Goal: Register for event/course

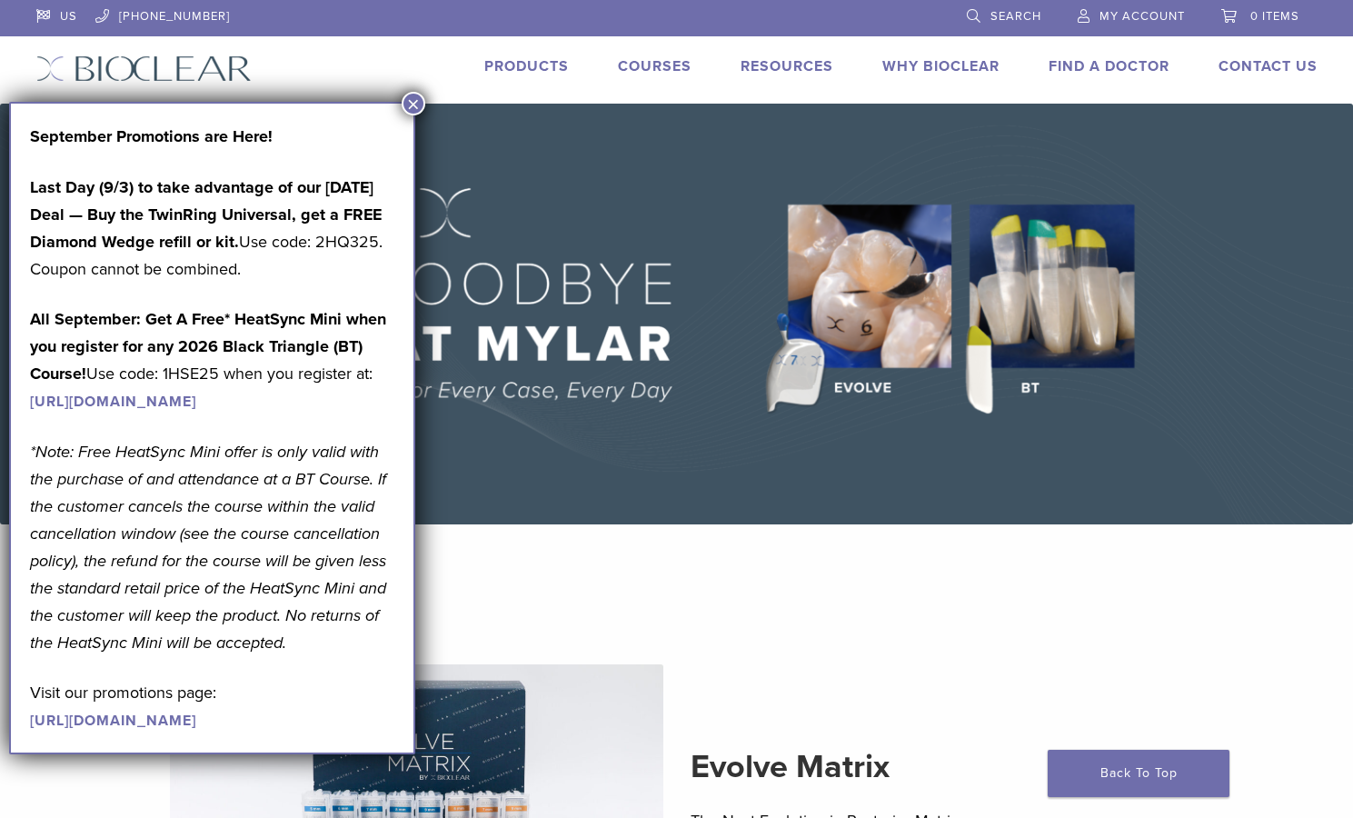
click at [412, 107] on button "×" at bounding box center [414, 104] width 24 height 24
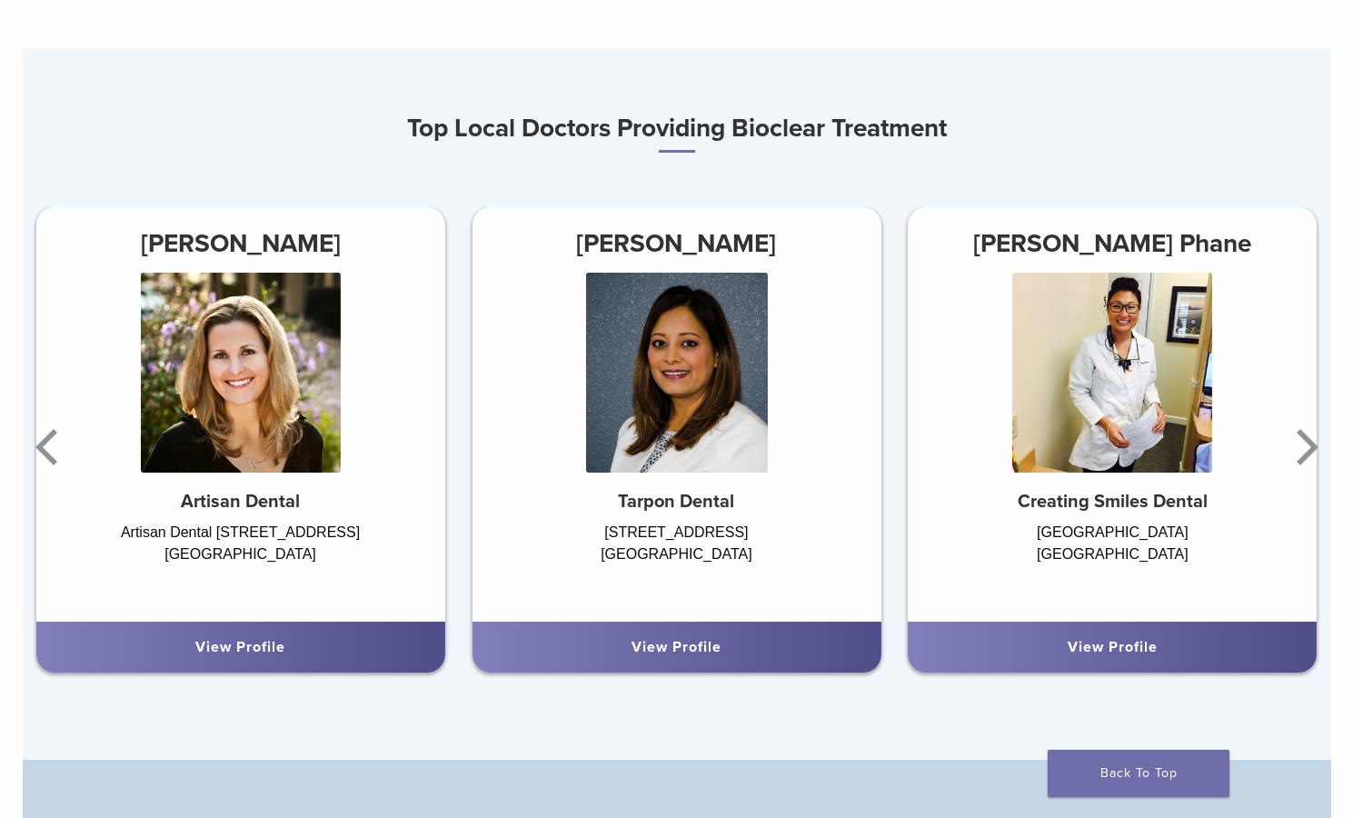
scroll to position [1000, 0]
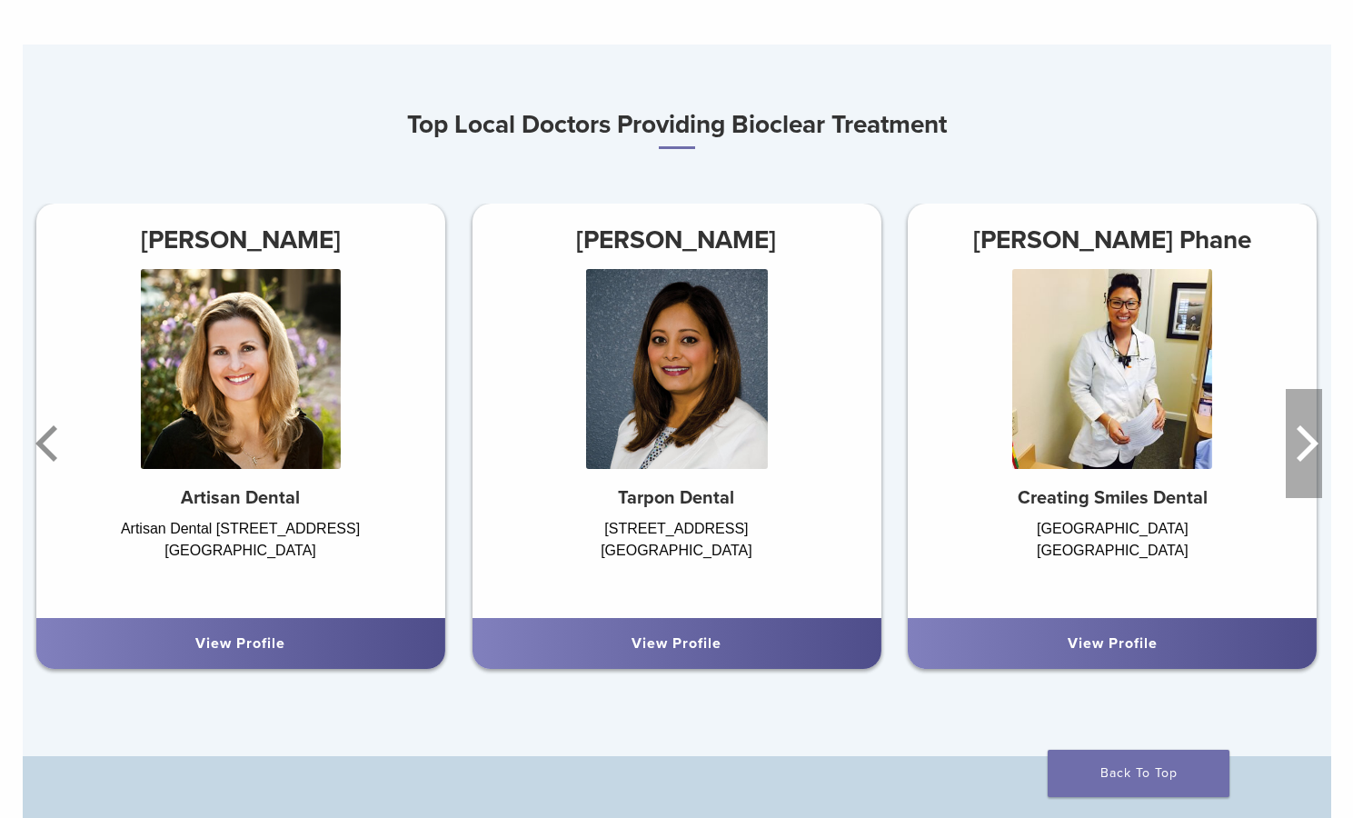
click at [1313, 451] on icon "Next" at bounding box center [1308, 443] width 22 height 36
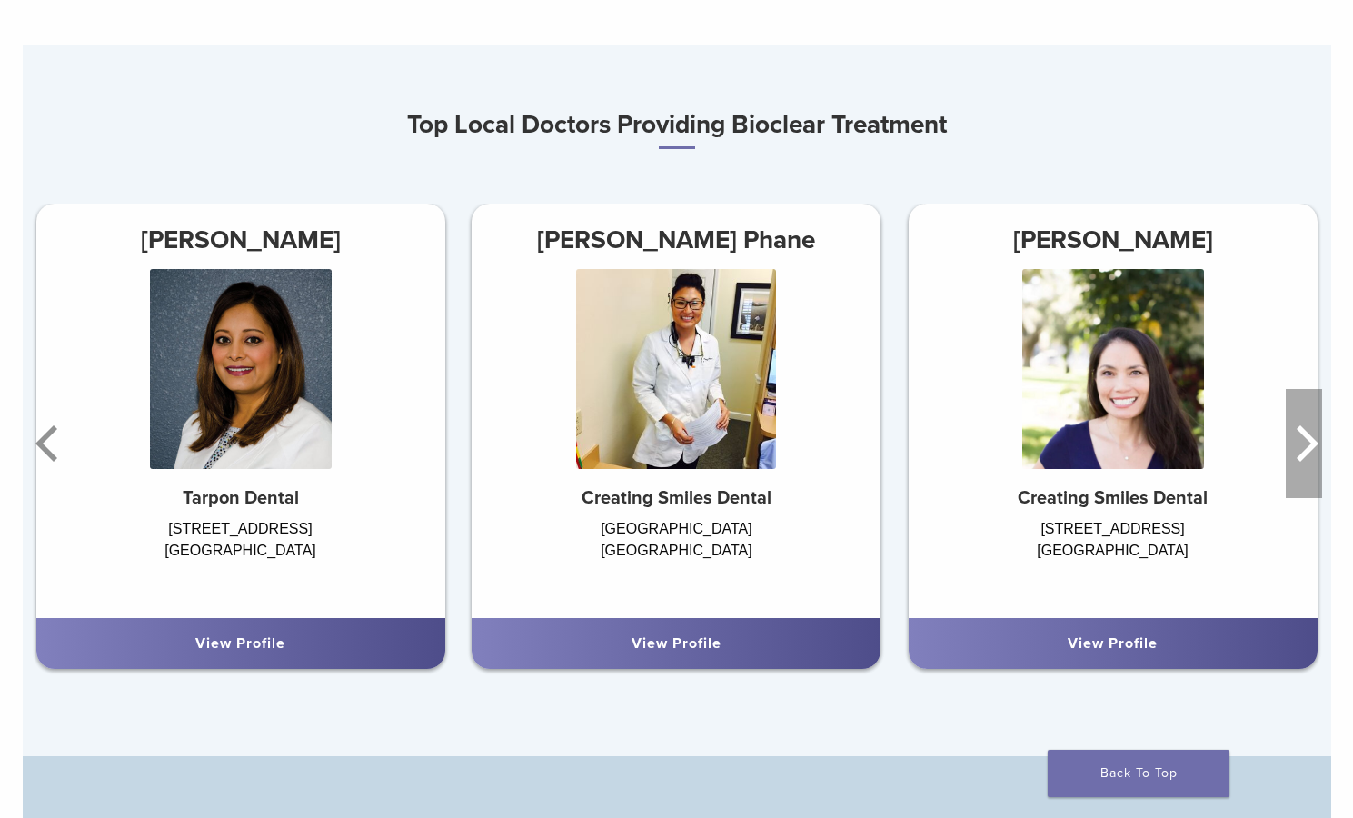
click at [1304, 463] on icon "Next" at bounding box center [1304, 443] width 36 height 109
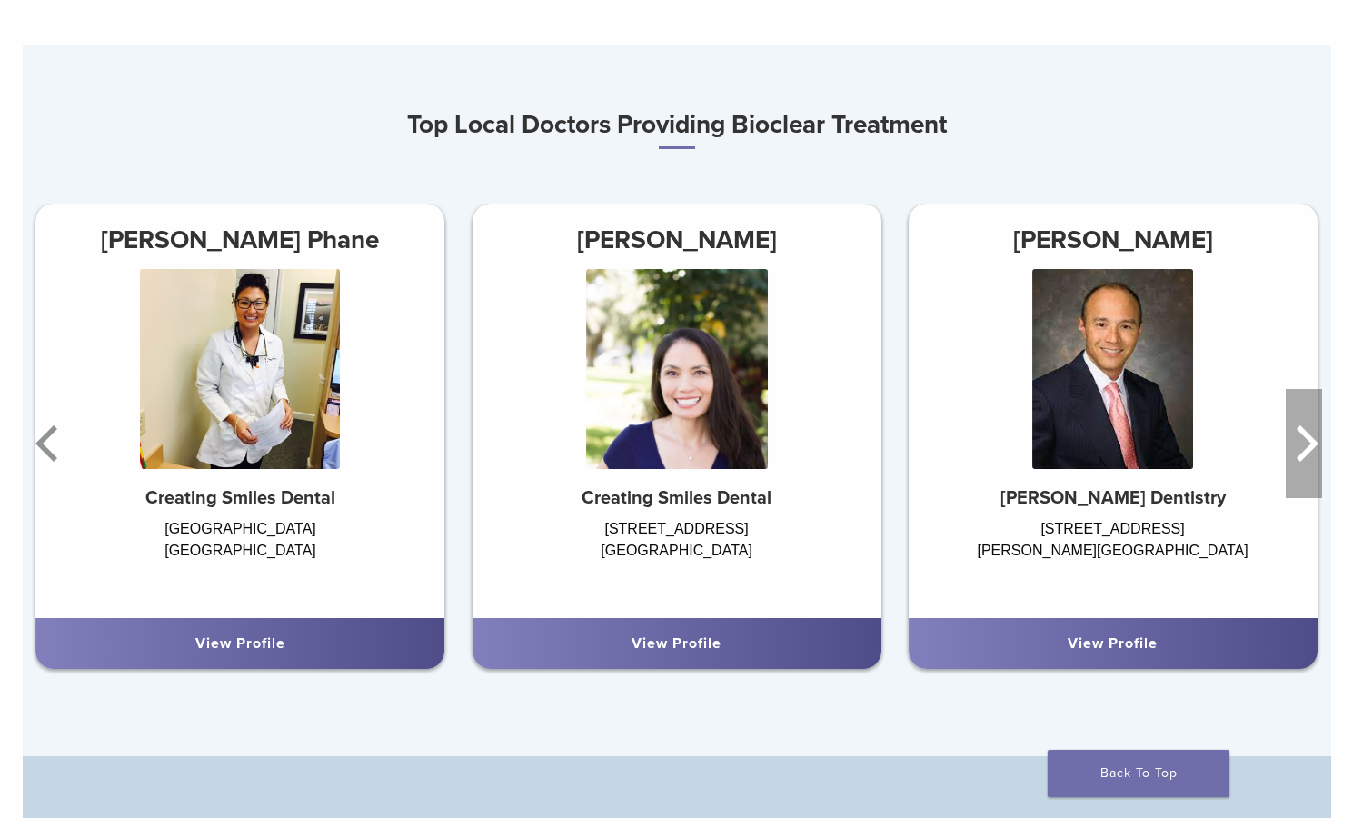
click at [1304, 463] on icon "Next" at bounding box center [1304, 443] width 36 height 109
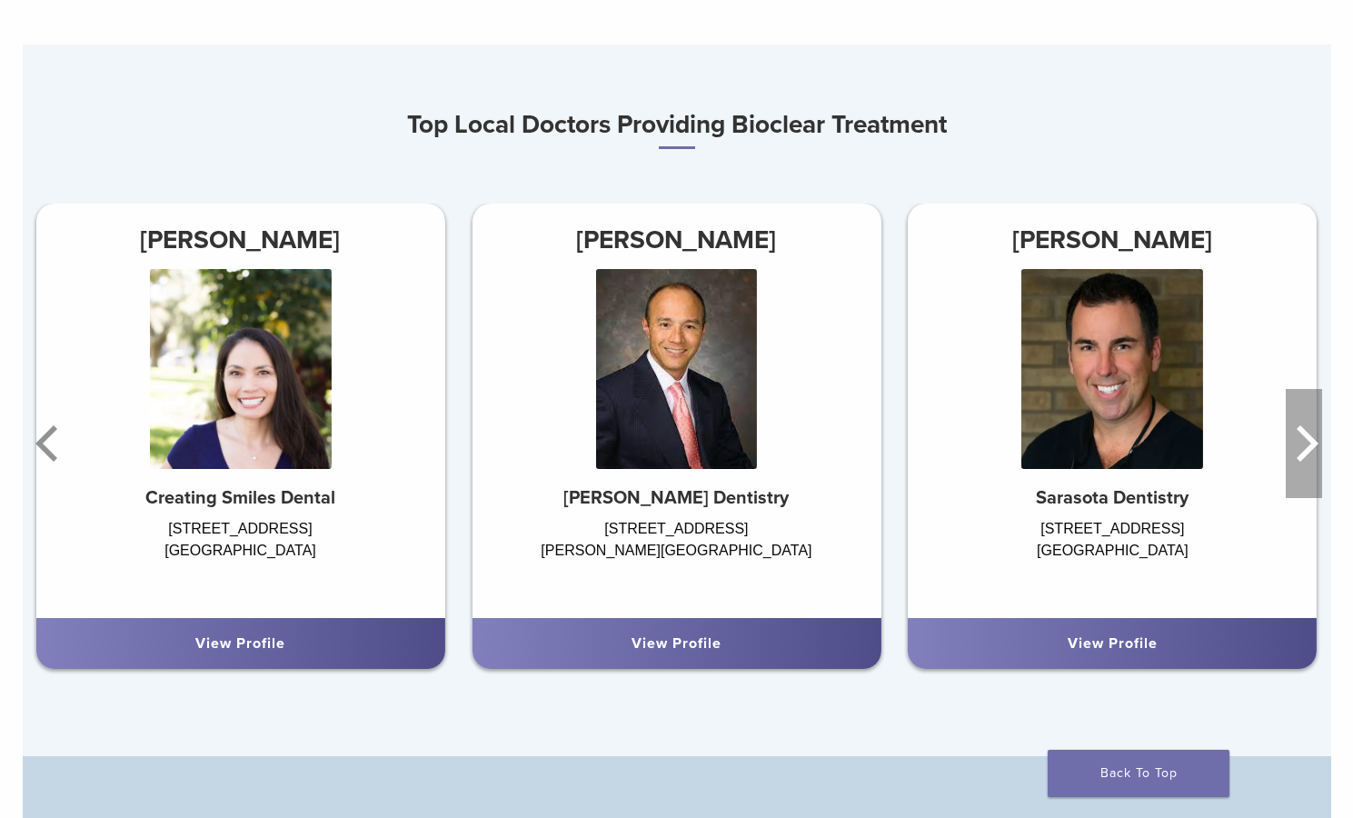
click at [1304, 462] on icon "Next" at bounding box center [1304, 443] width 36 height 109
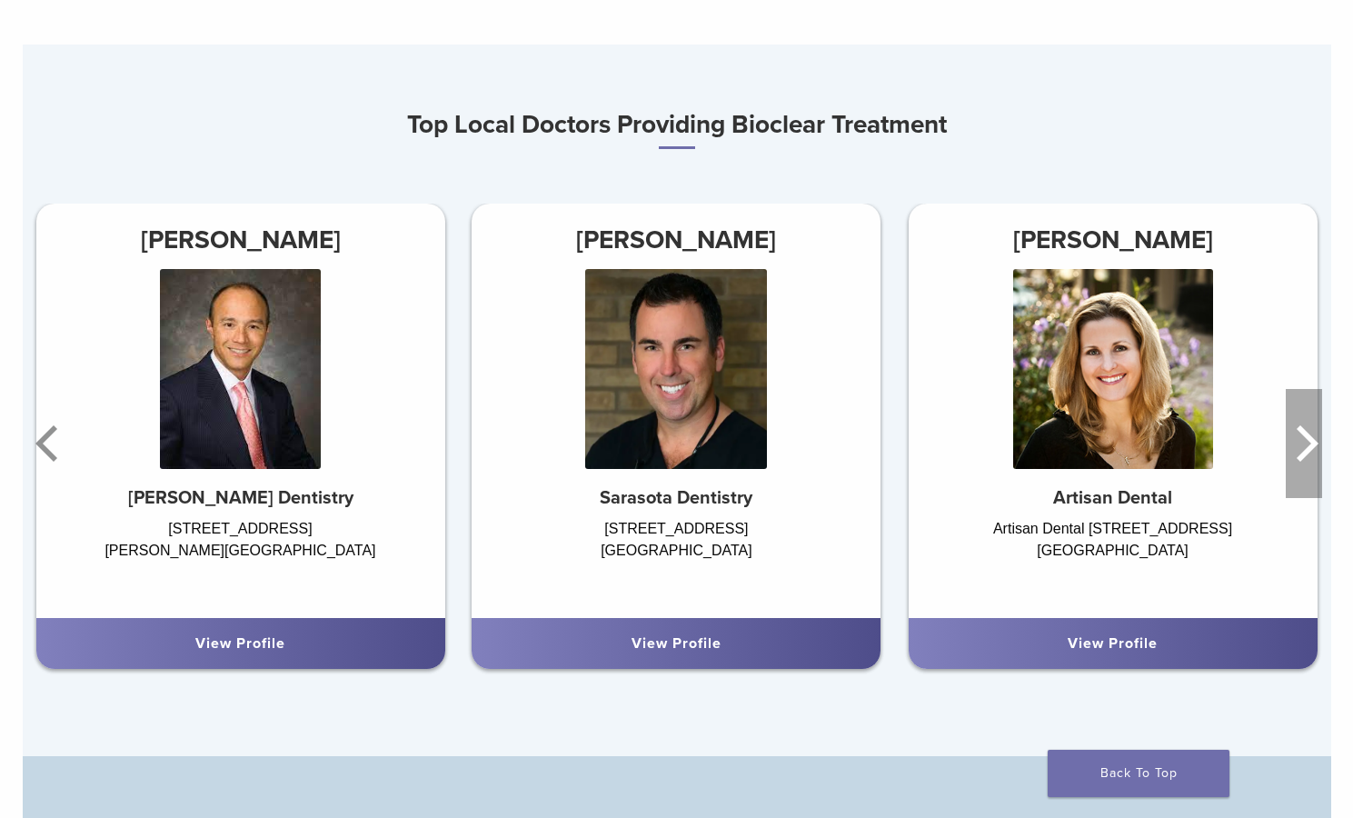
click at [1302, 444] on icon "Next" at bounding box center [1304, 443] width 36 height 109
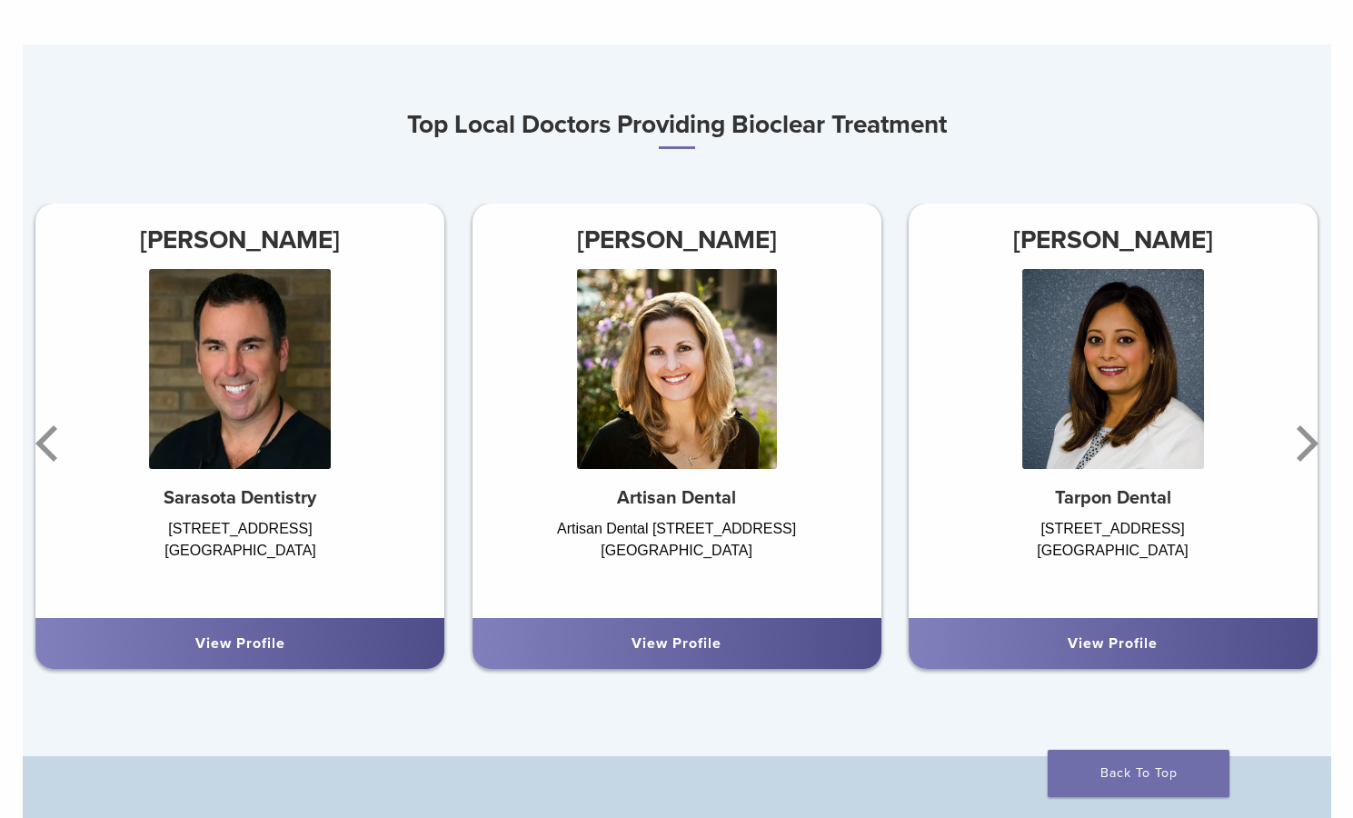
click at [1164, 421] on img at bounding box center [1113, 369] width 182 height 200
click at [1154, 237] on h3 "Dr. Seema Amin" at bounding box center [1113, 240] width 409 height 44
click at [1131, 647] on link "View Profile" at bounding box center [1113, 643] width 90 height 18
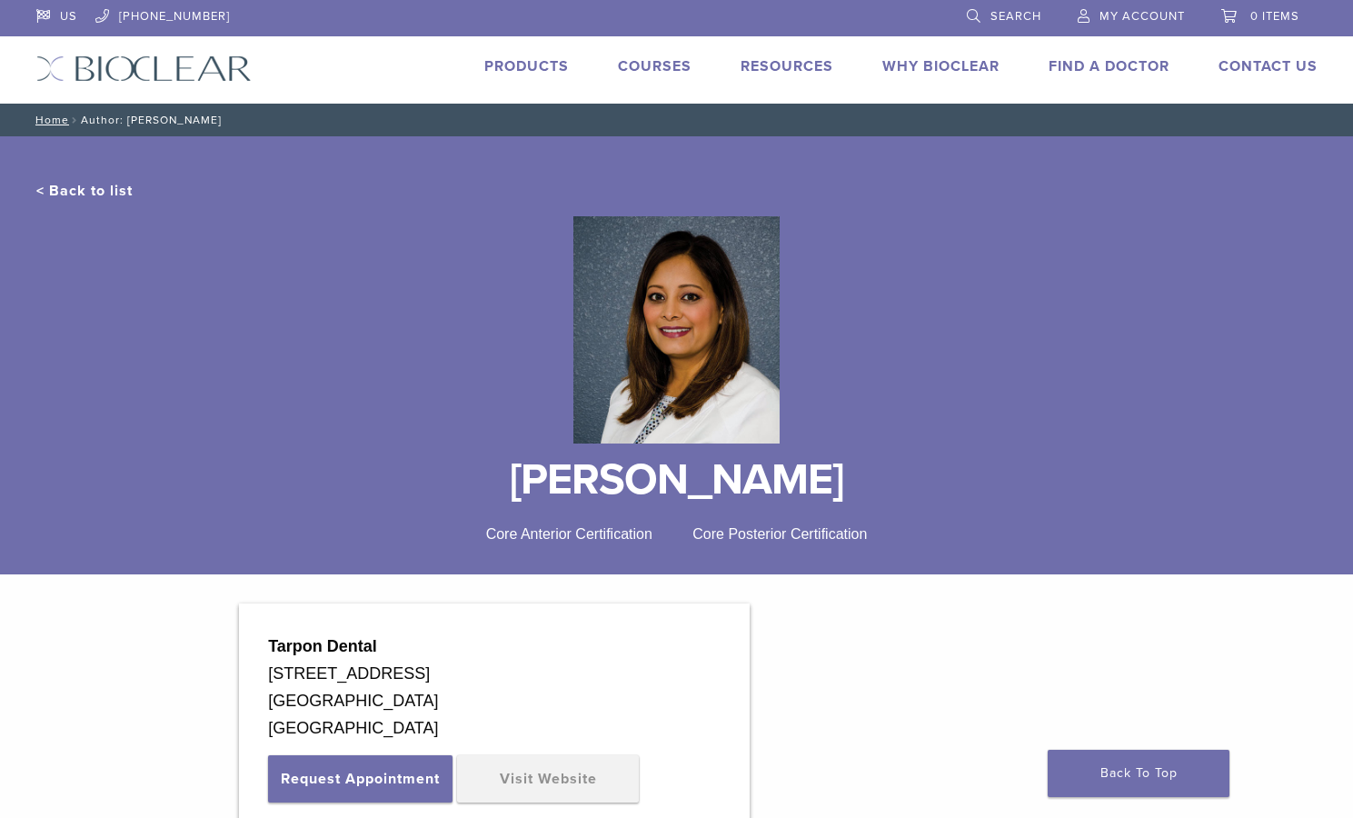
click at [88, 184] on link "< Back to list" at bounding box center [84, 191] width 96 height 18
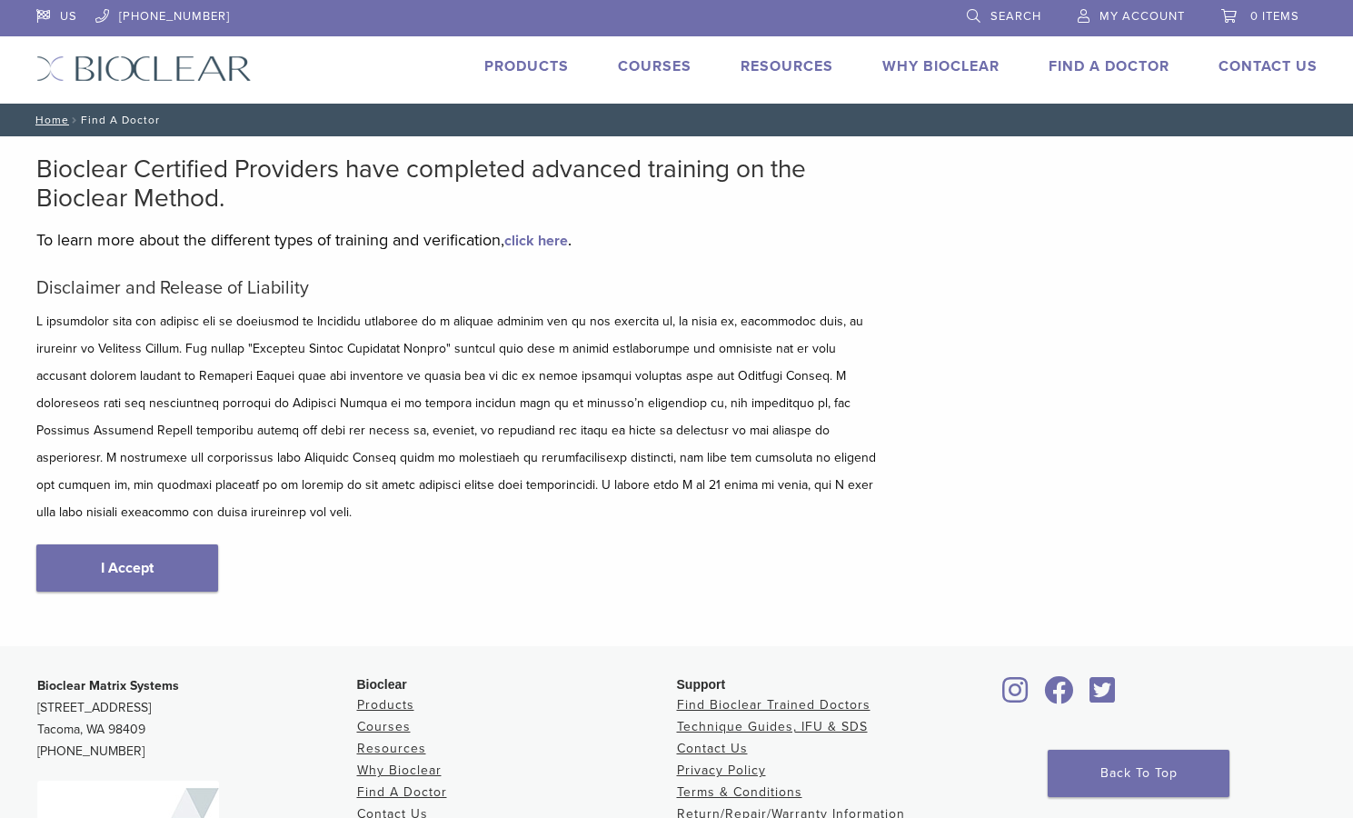
click at [652, 66] on link "Courses" at bounding box center [655, 66] width 74 height 18
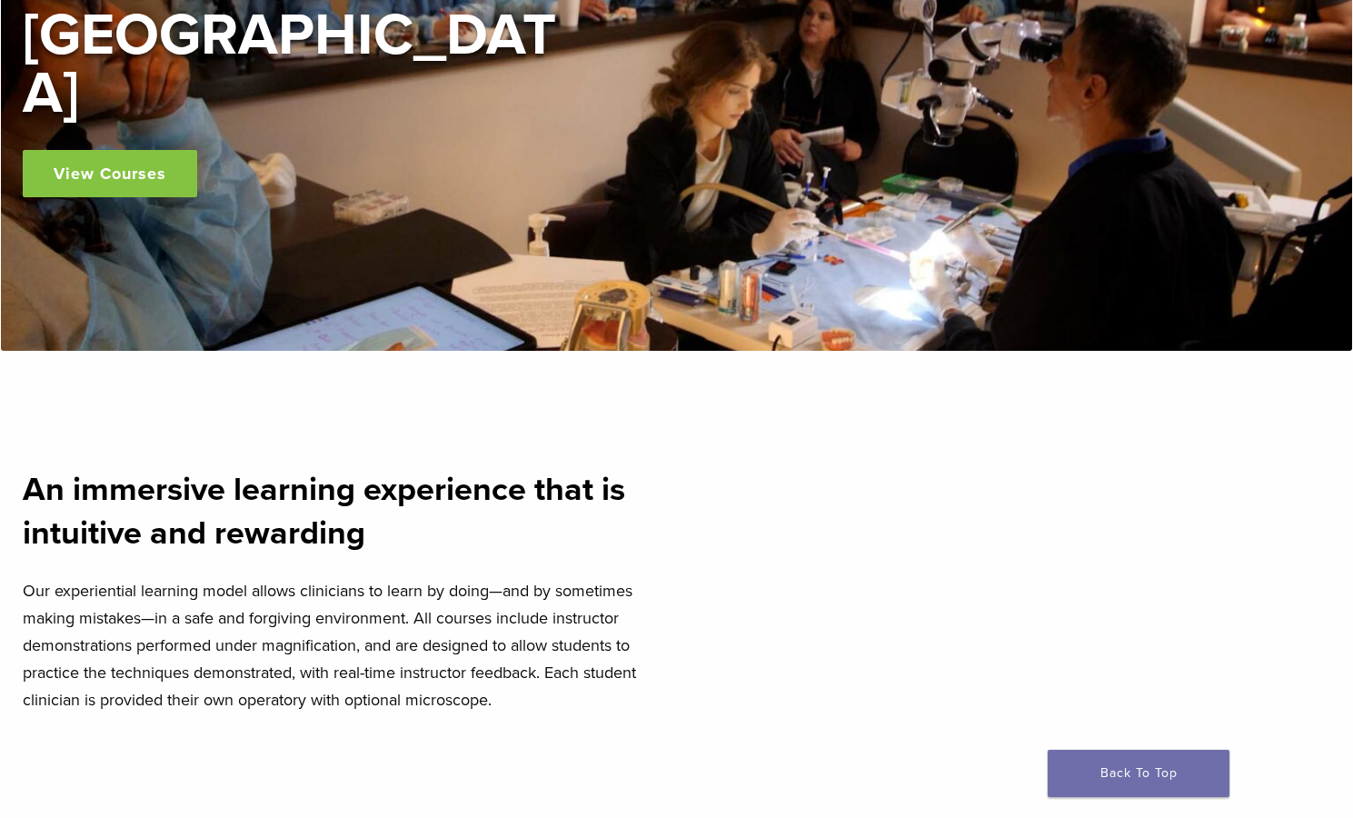
scroll to position [454, 0]
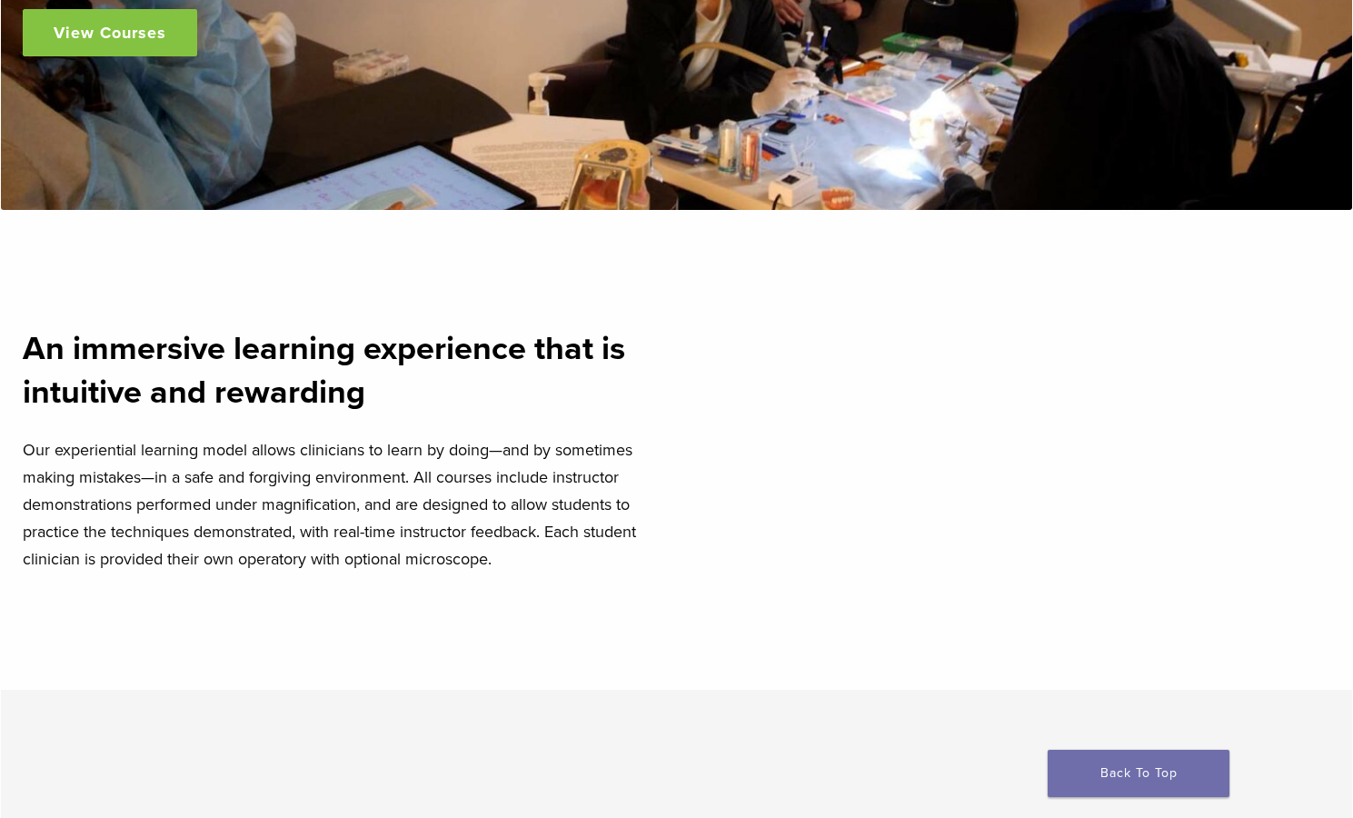
click at [171, 15] on link "View Courses" at bounding box center [110, 32] width 174 height 47
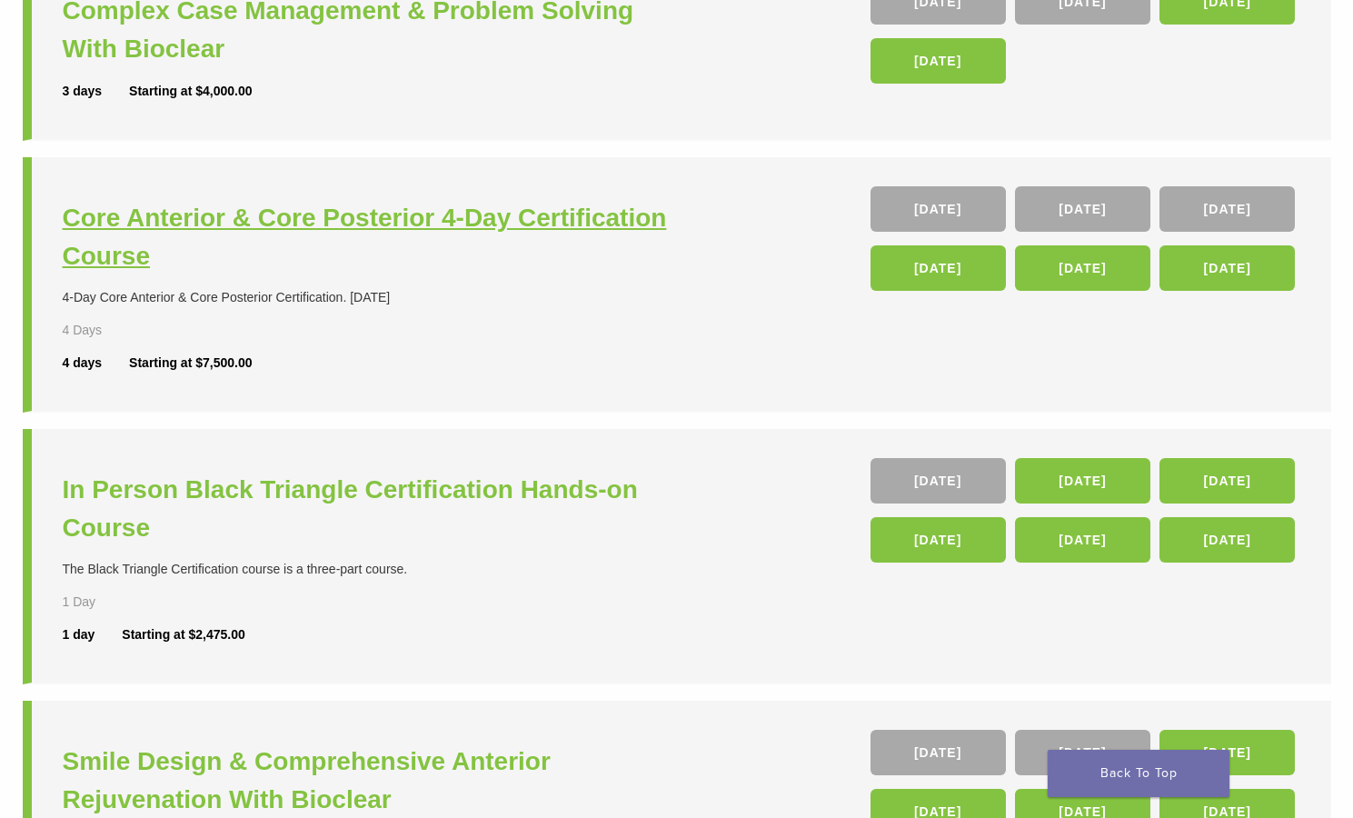
scroll to position [364, 0]
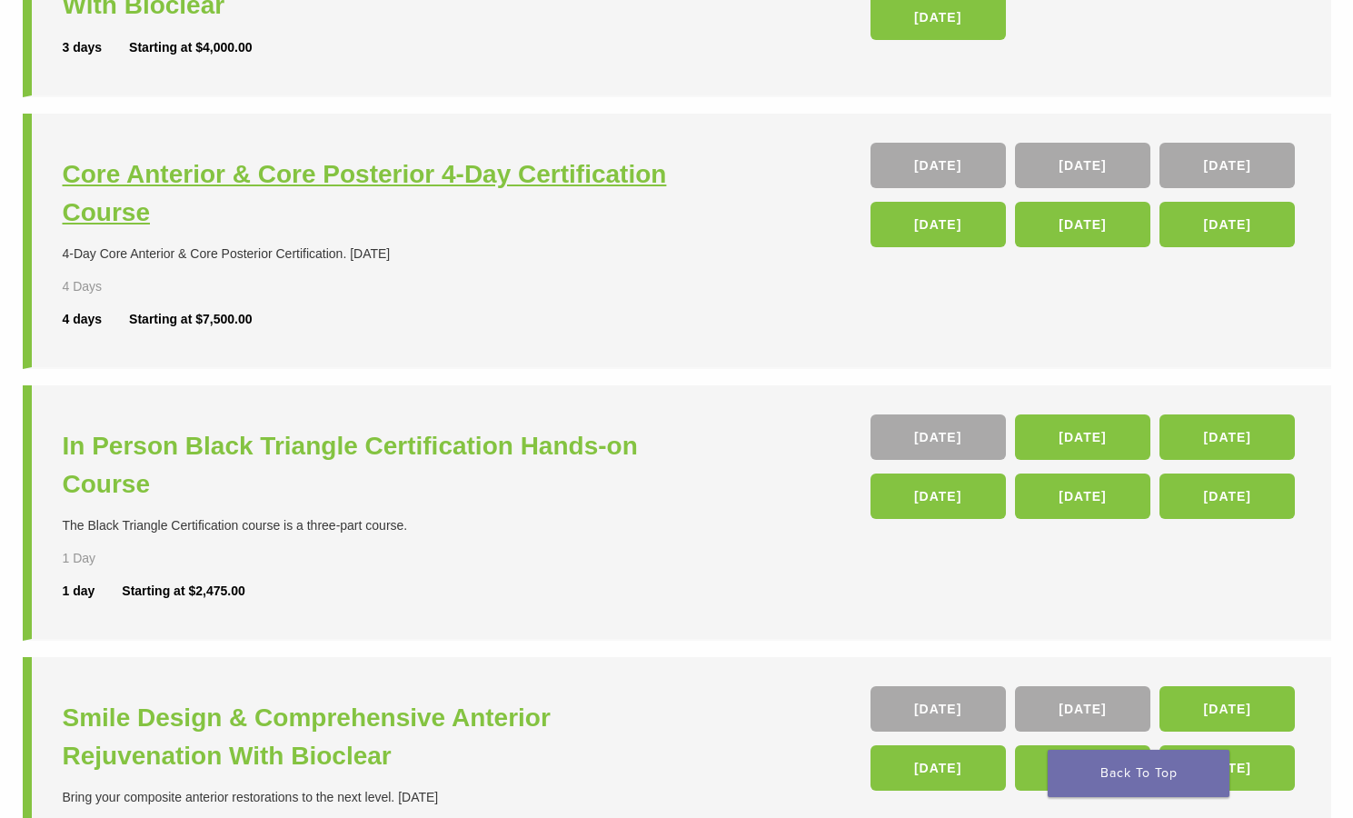
click at [481, 181] on h3 "Core Anterior & Core Posterior 4-Day Certification Course" at bounding box center [372, 193] width 619 height 76
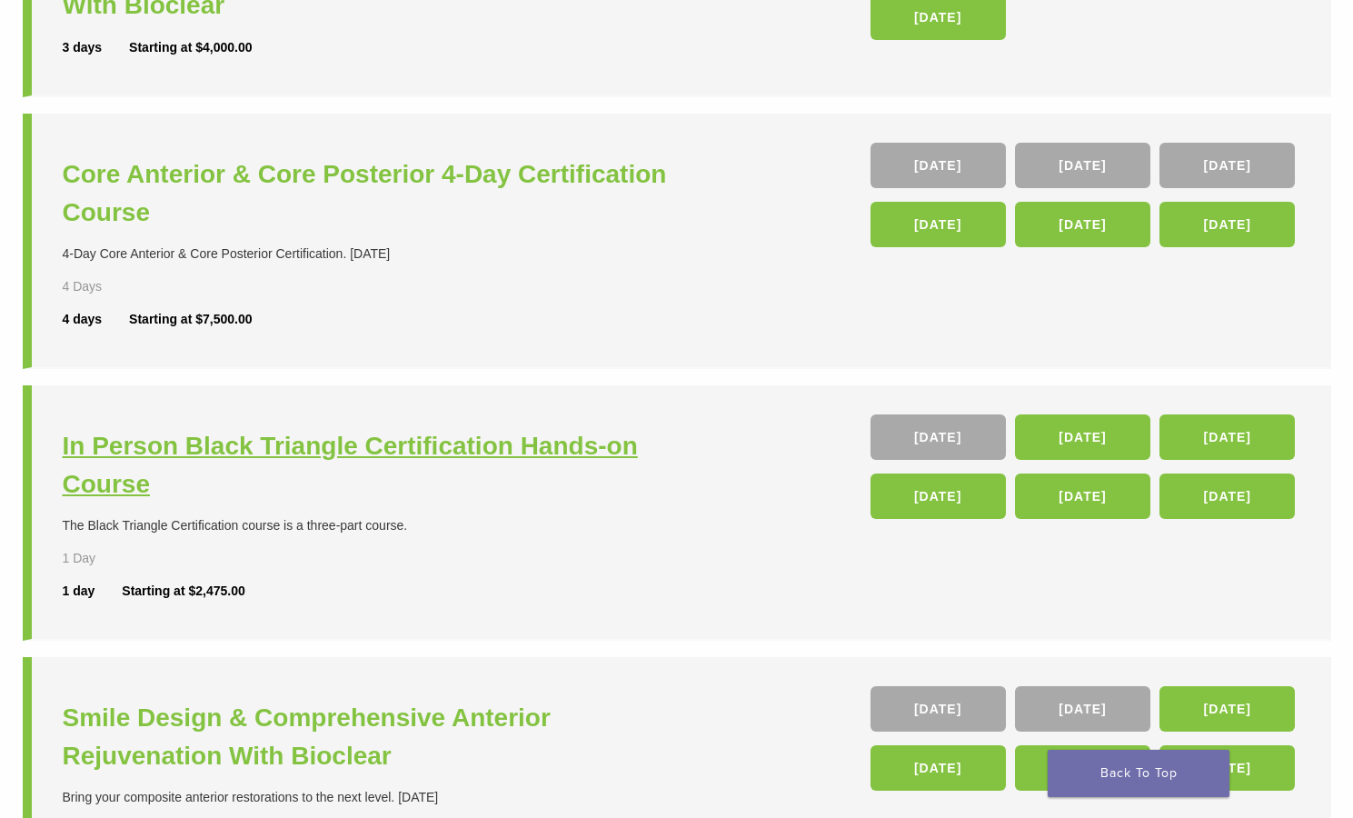
click at [223, 444] on h3 "In Person Black Triangle Certification Hands-on Course" at bounding box center [372, 465] width 619 height 76
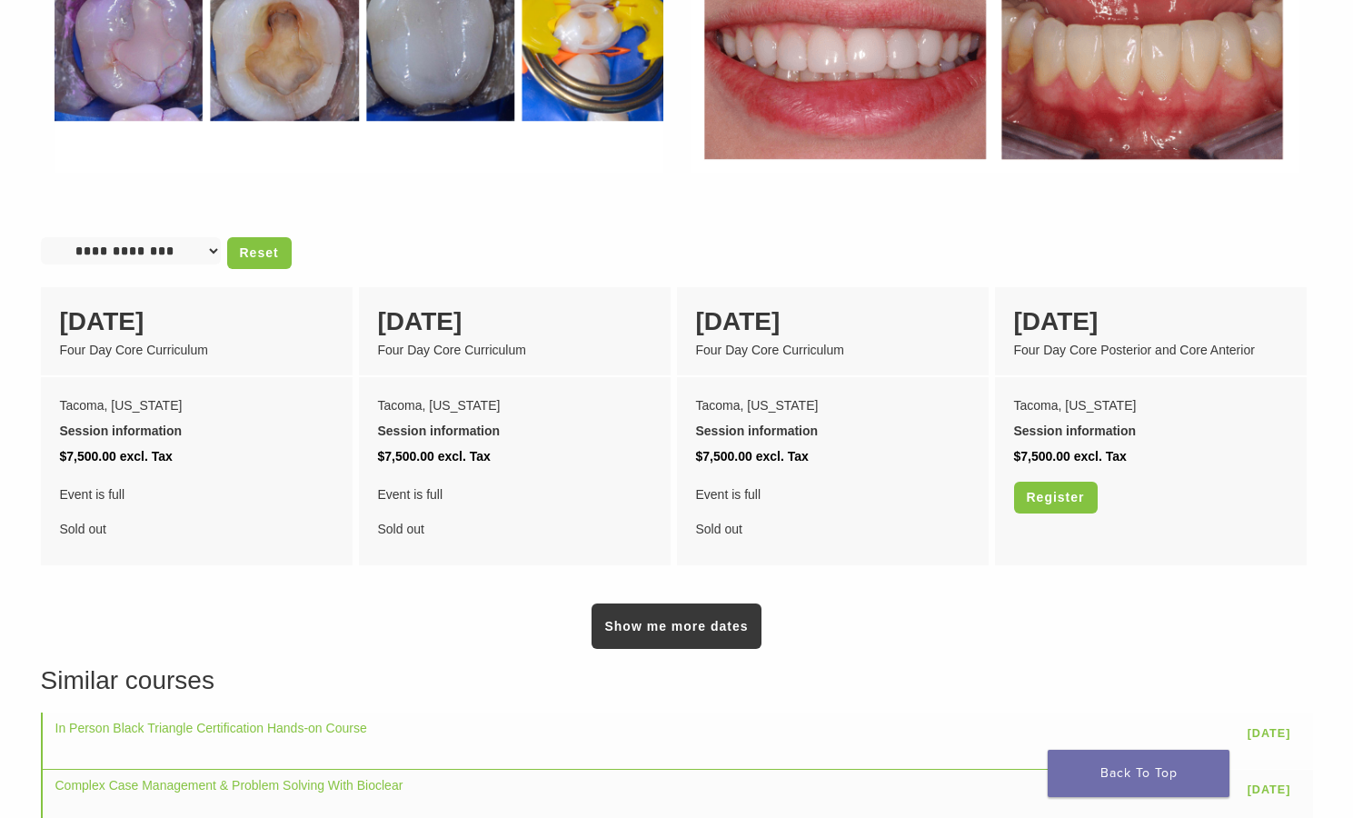
scroll to position [1363, 0]
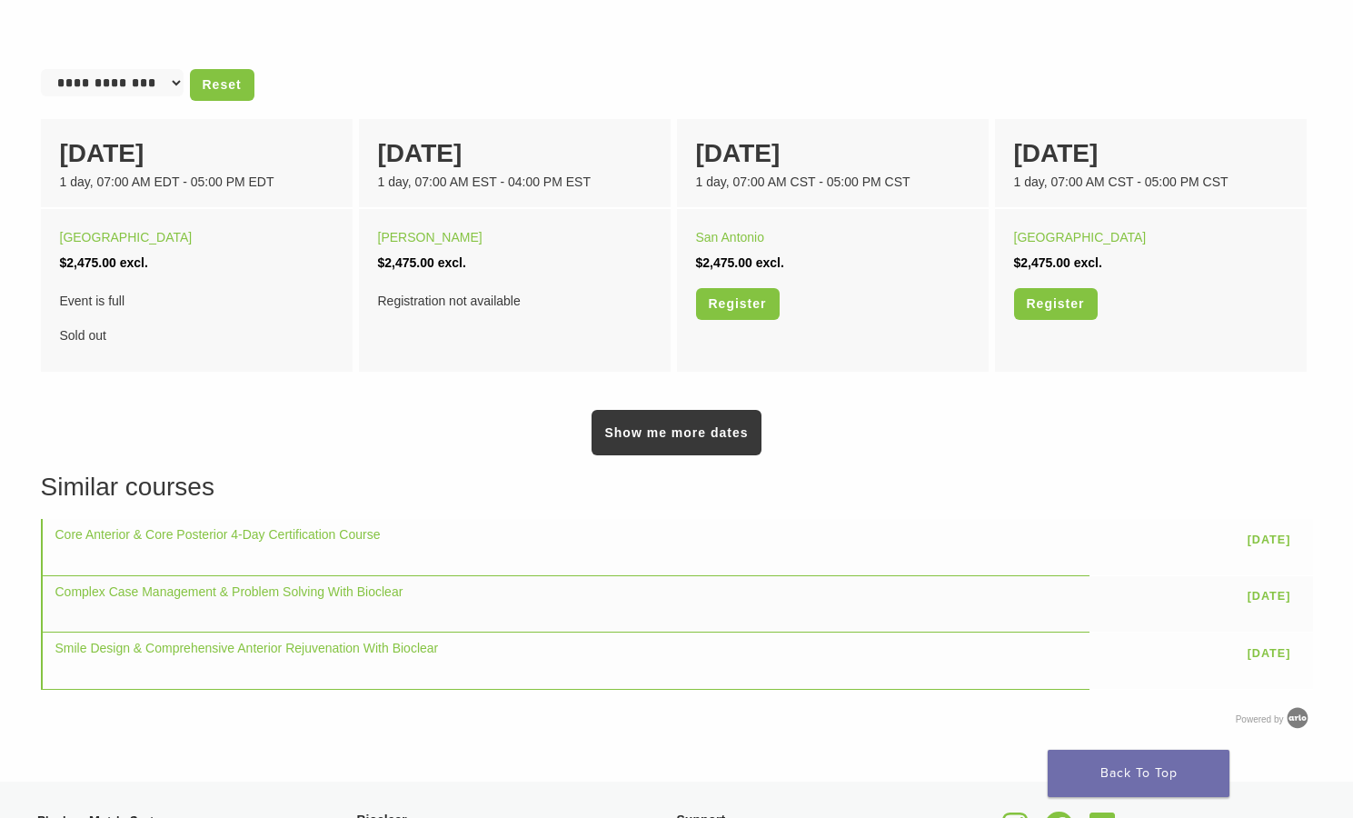
scroll to position [1091, 0]
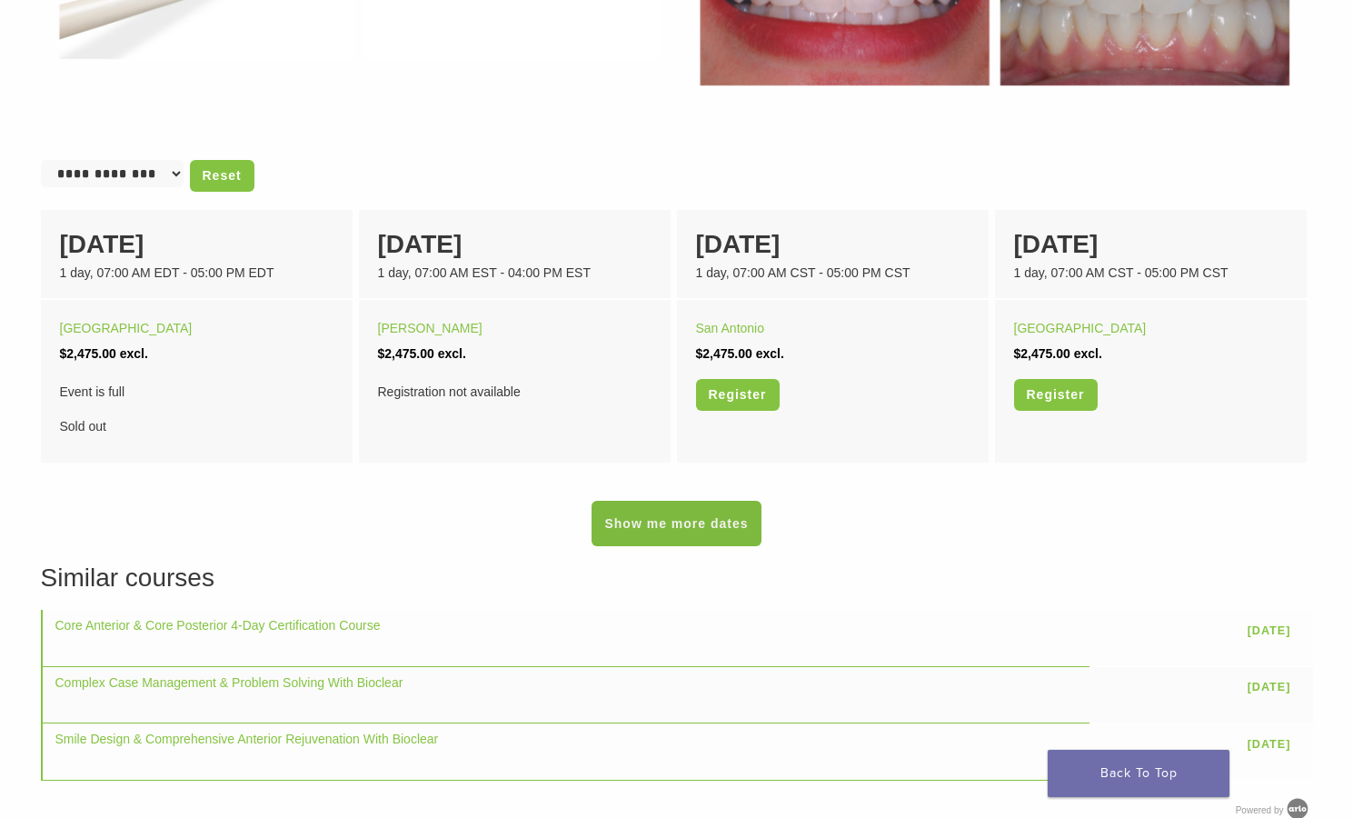
click at [741, 534] on link "Show me more dates" at bounding box center [676, 523] width 169 height 45
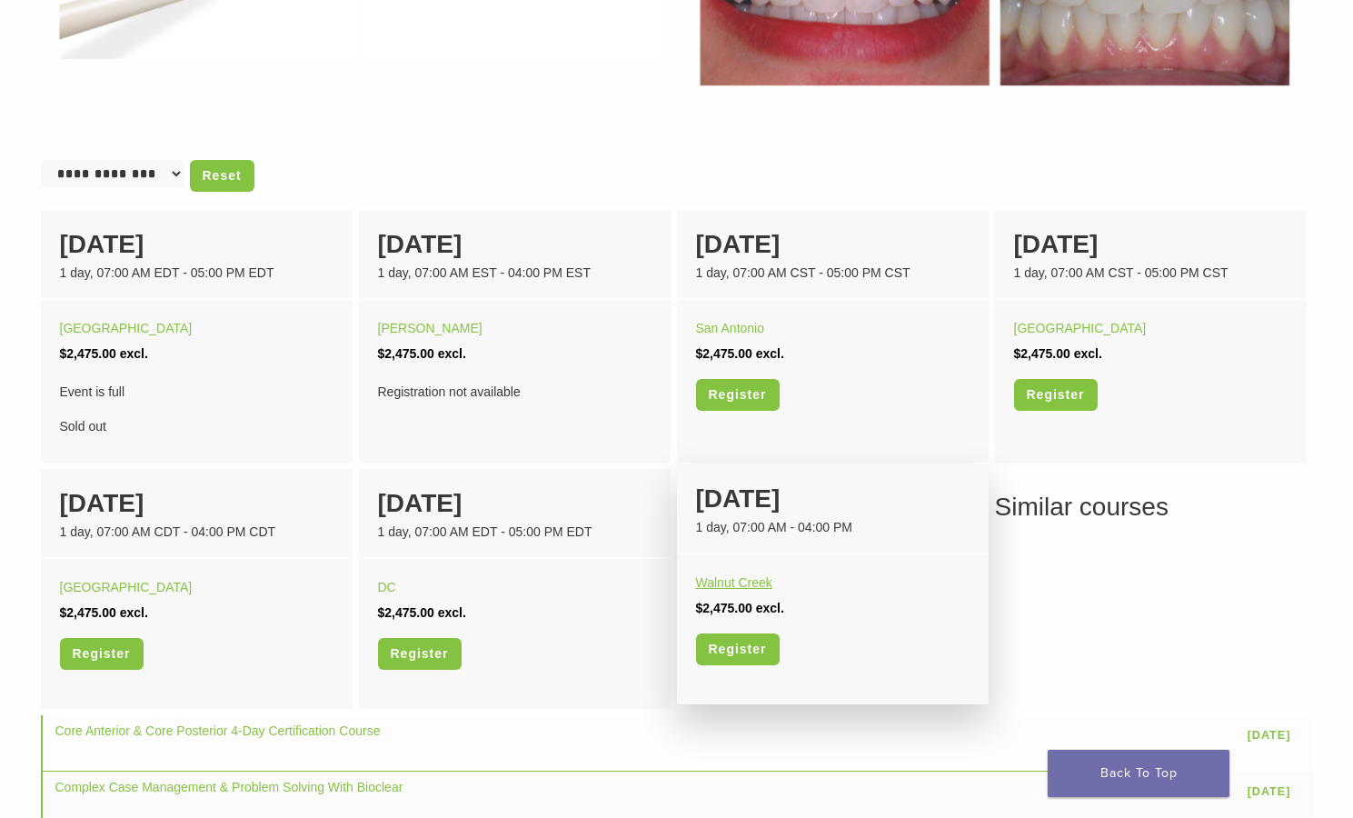
click at [757, 579] on link "Walnut Creek" at bounding box center [734, 582] width 76 height 15
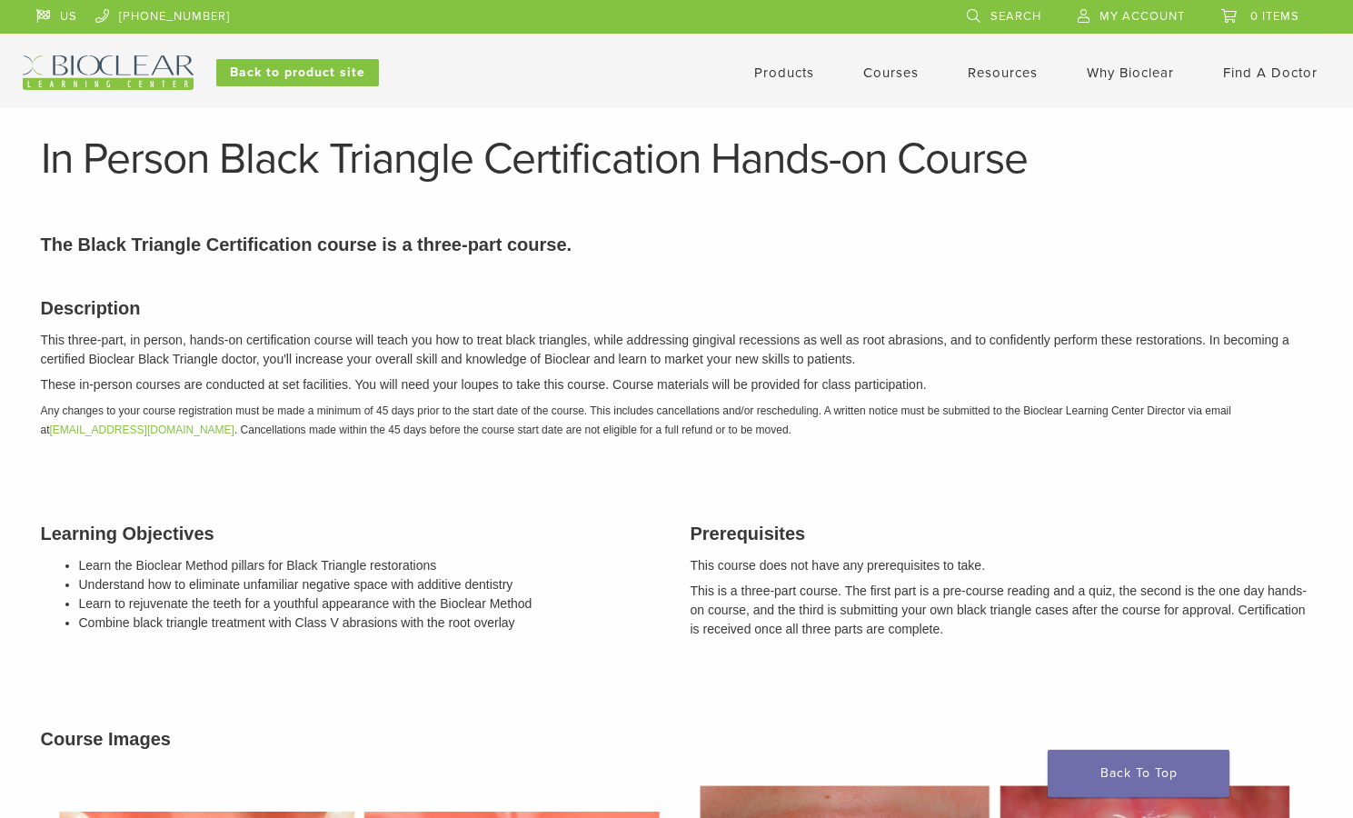
scroll to position [1091, 0]
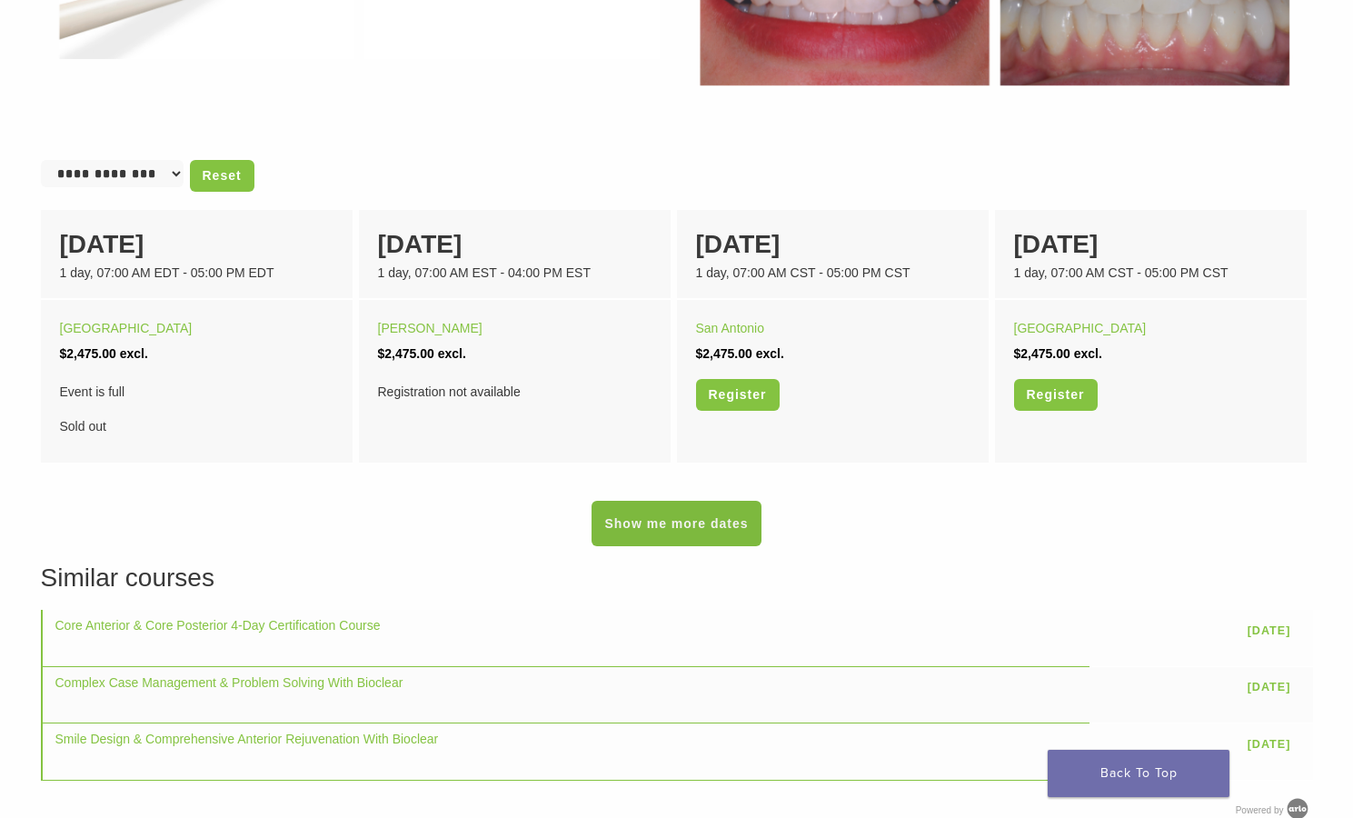
click at [751, 511] on link "Show me more dates" at bounding box center [676, 523] width 169 height 45
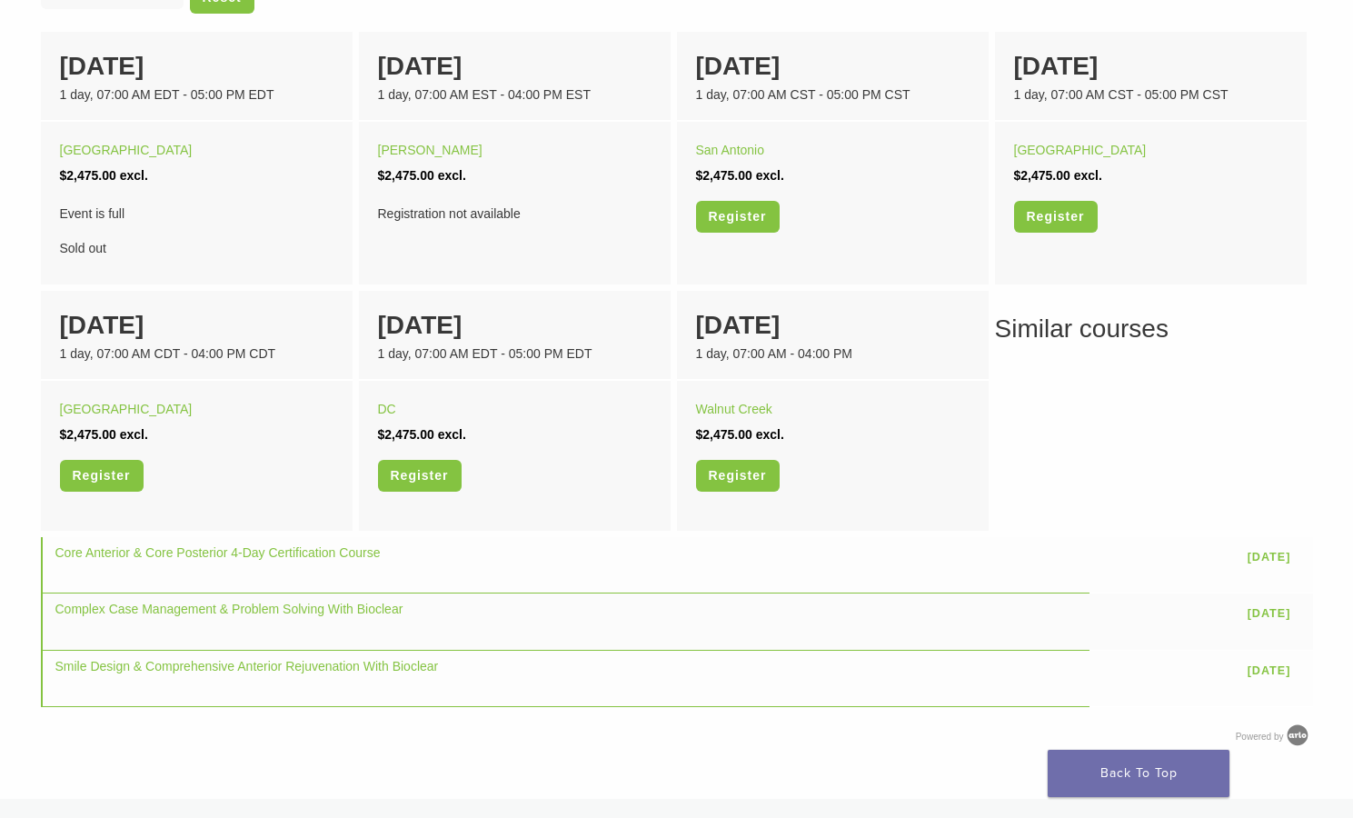
scroll to position [1272, 0]
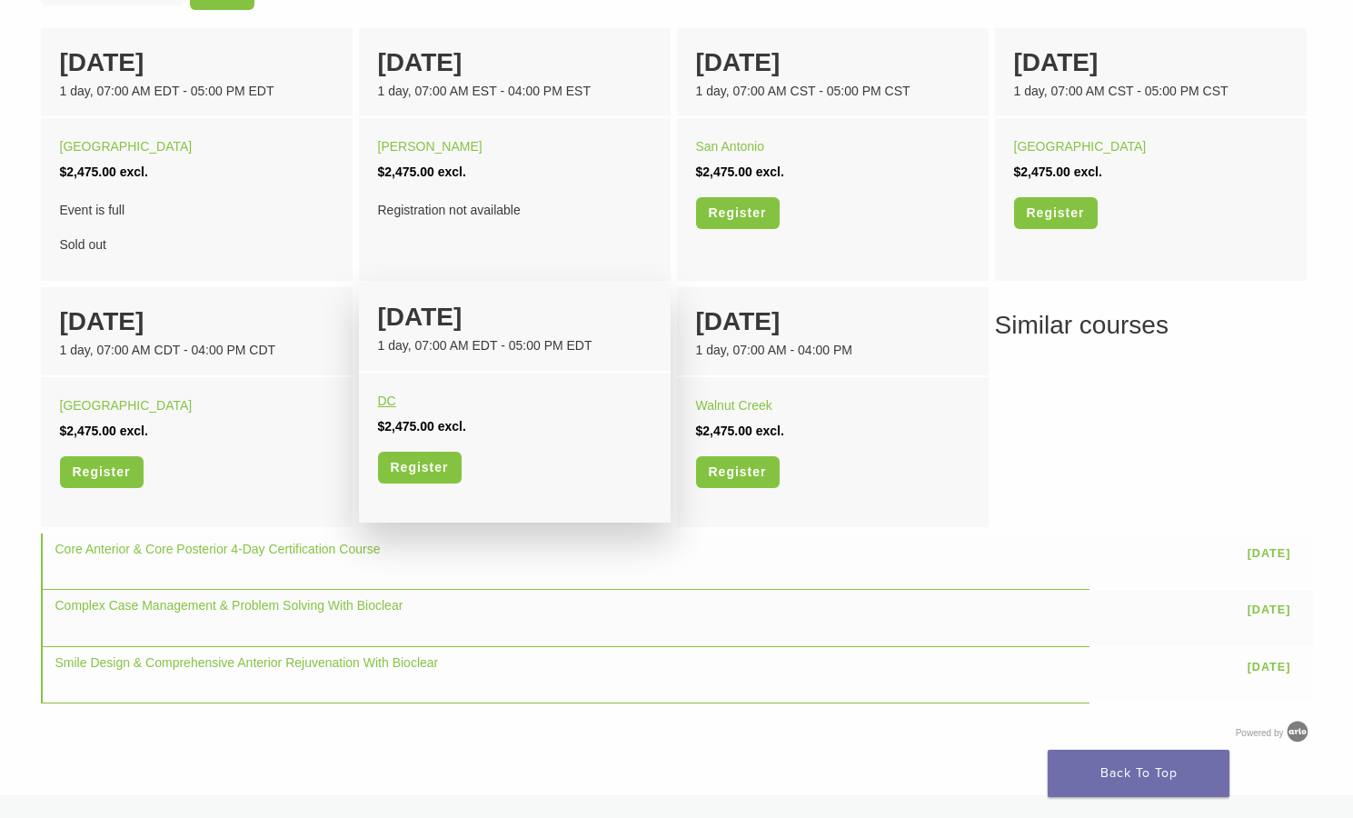
click at [384, 398] on link "DC" at bounding box center [387, 401] width 18 height 15
